Goal: Task Accomplishment & Management: Complete application form

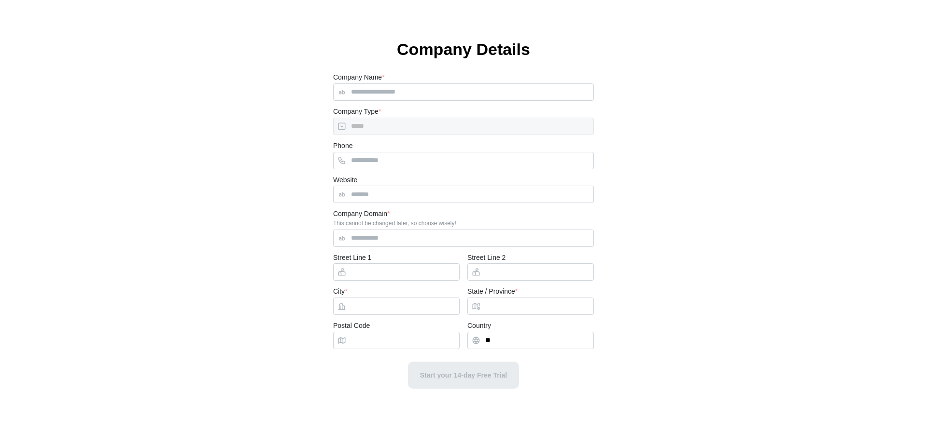
type input "*****"
type input "**"
click at [897, 14] on span "Sign Out" at bounding box center [890, 13] width 28 height 16
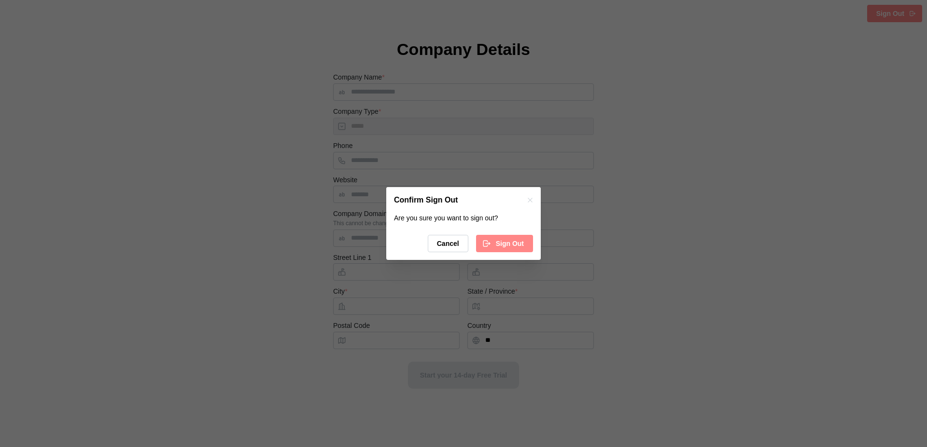
click at [514, 245] on span "Sign Out" at bounding box center [510, 244] width 28 height 16
